Goal: Information Seeking & Learning: Learn about a topic

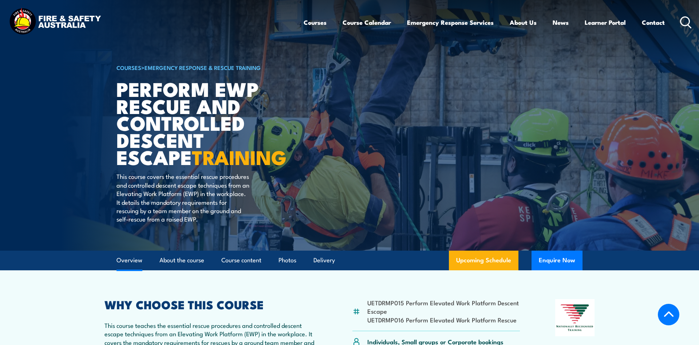
scroll to position [186, 0]
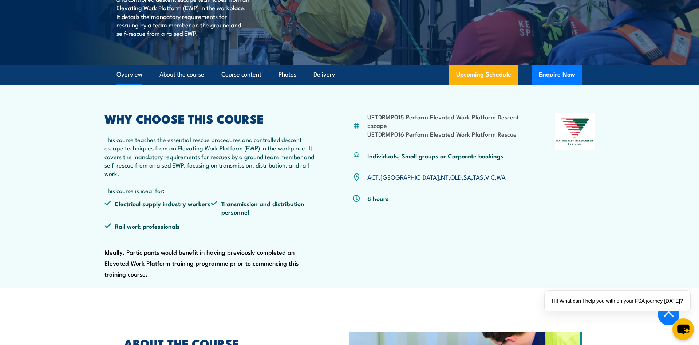
click at [679, 331] on icon "chat-button" at bounding box center [683, 329] width 12 height 10
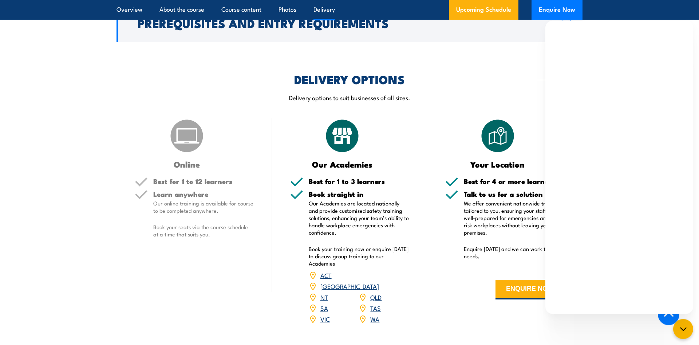
scroll to position [891, 0]
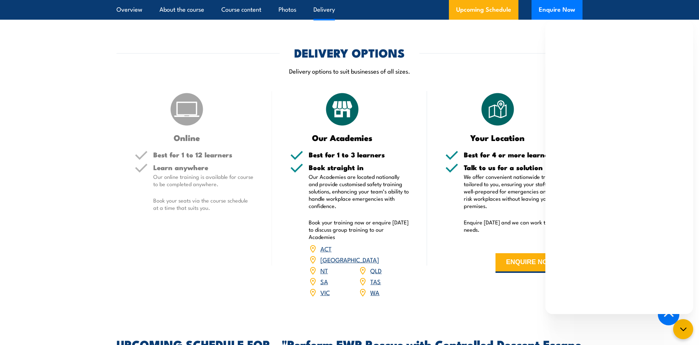
click at [512, 223] on p "Enquire [DATE] and we can work to your needs." at bounding box center [514, 226] width 101 height 15
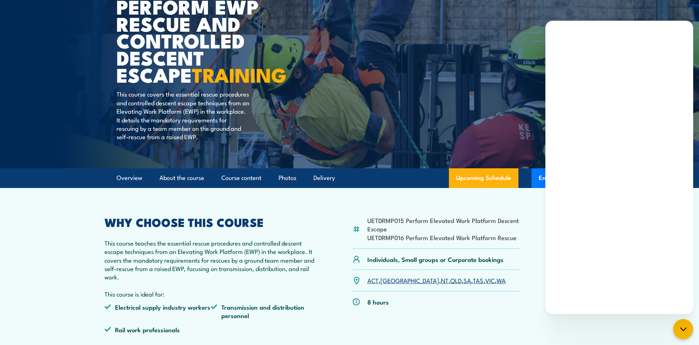
scroll to position [111, 0]
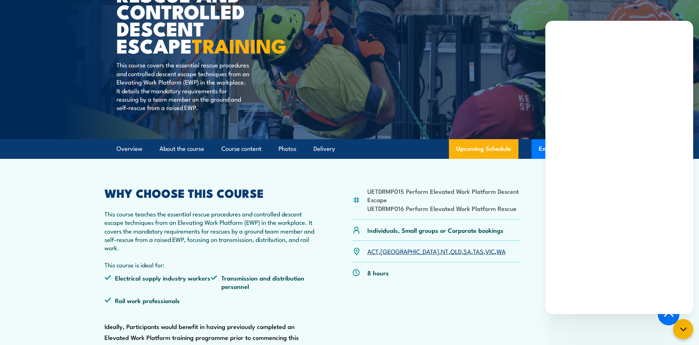
click at [485, 253] on link "VIC" at bounding box center [489, 251] width 9 height 9
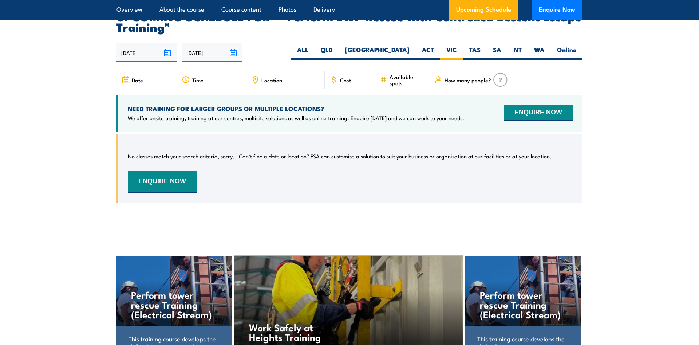
scroll to position [1219, 0]
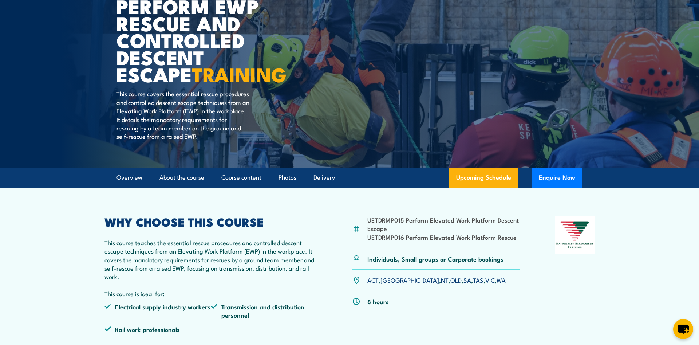
scroll to position [74, 0]
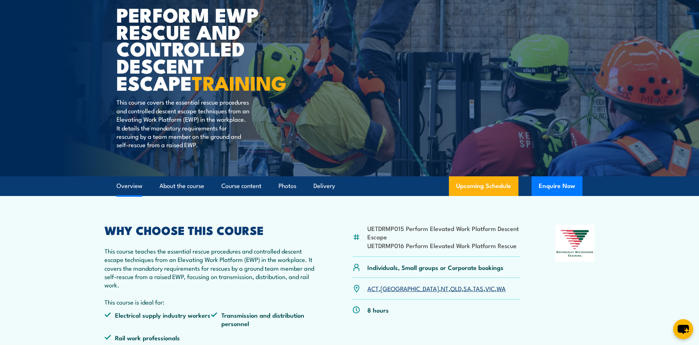
click at [121, 192] on link "Overview" at bounding box center [130, 185] width 26 height 19
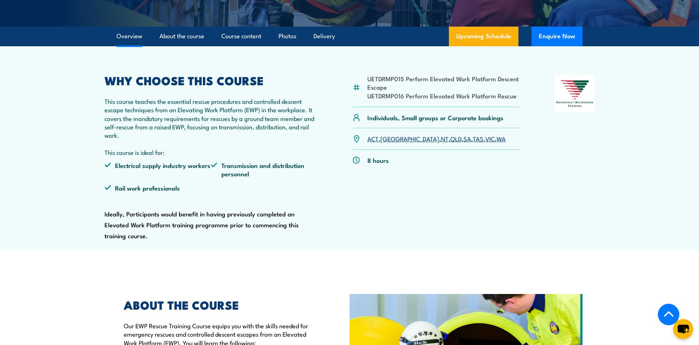
scroll to position [225, 0]
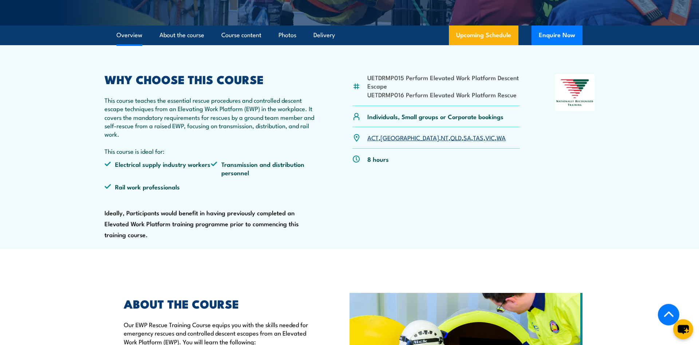
click at [485, 139] on link "VIC" at bounding box center [489, 137] width 9 height 9
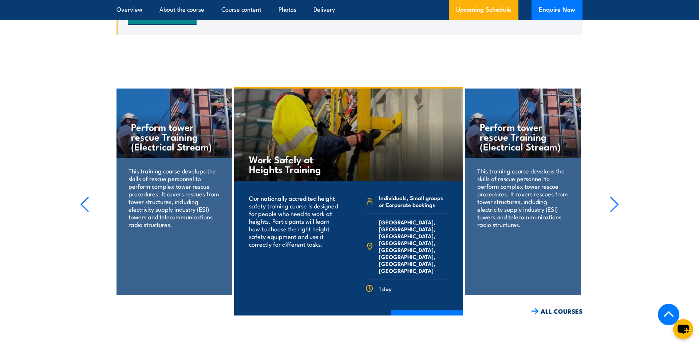
scroll to position [1427, 0]
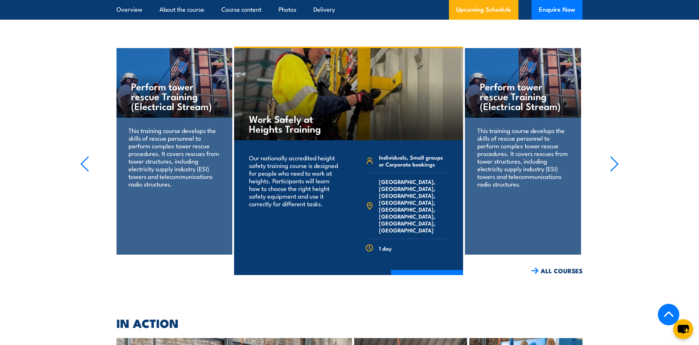
click at [544, 255] on div "Perform tower rescue Training (Electrical Stream) This training course develops…" at bounding box center [523, 160] width 116 height 225
click at [544, 267] on link "ALL COURSES" at bounding box center [556, 271] width 51 height 8
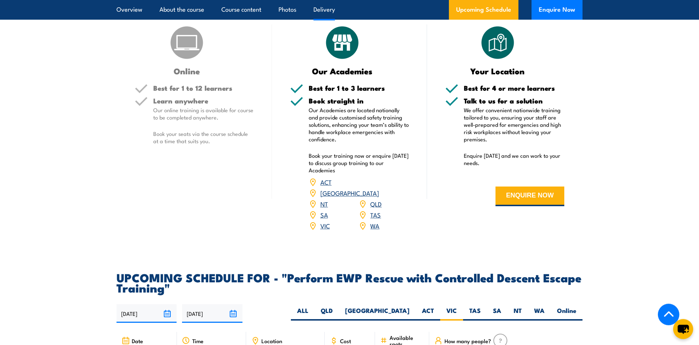
scroll to position [1003, 0]
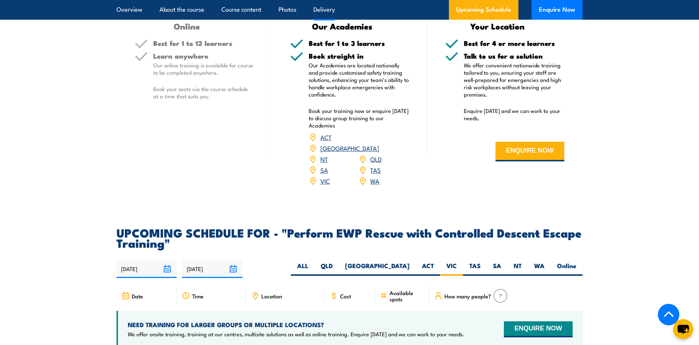
click at [408, 290] on span "Available spots" at bounding box center [407, 296] width 35 height 12
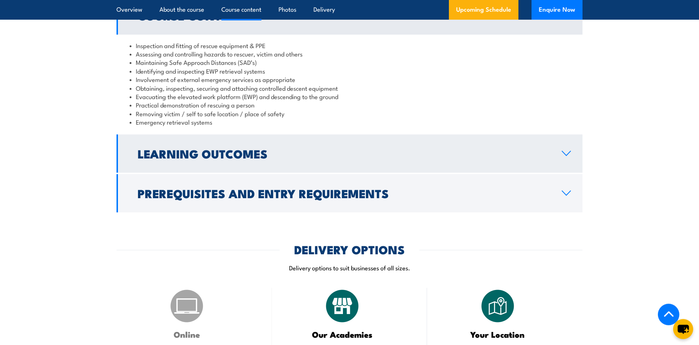
scroll to position [743, 0]
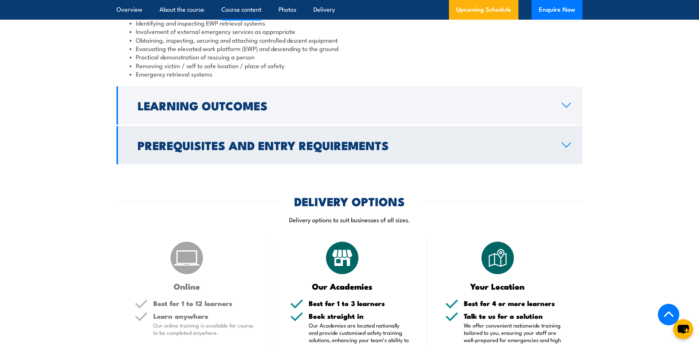
click at [520, 141] on h2 "Prerequisites and Entry Requirements" at bounding box center [344, 145] width 413 height 10
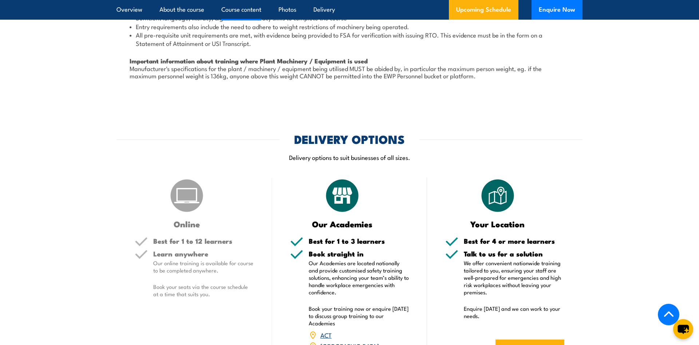
scroll to position [920, 0]
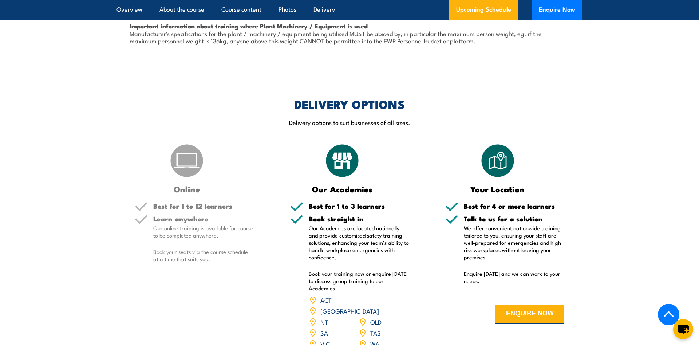
drag, startPoint x: 495, startPoint y: 247, endPoint x: 494, endPoint y: 243, distance: 4.2
click at [488, 216] on h5 "Talk to us for a solution" at bounding box center [514, 218] width 101 height 7
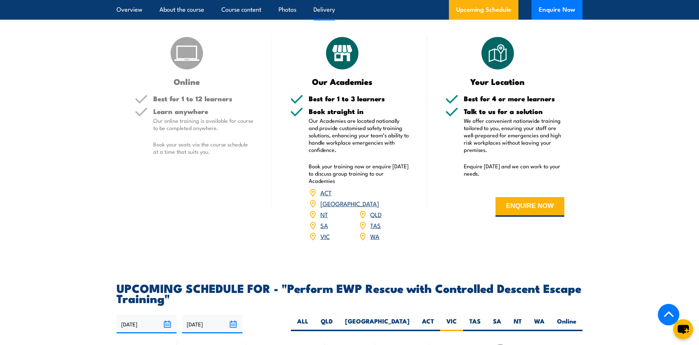
scroll to position [1031, 0]
